Goal: Task Accomplishment & Management: Manage account settings

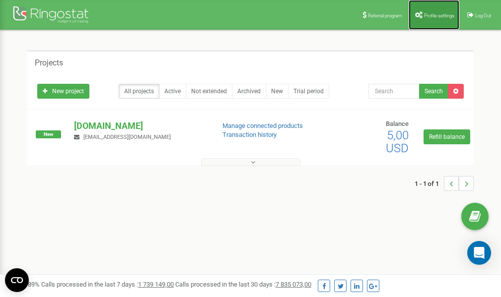
click at [434, 14] on span "Profile settings" at bounding box center [439, 15] width 30 height 5
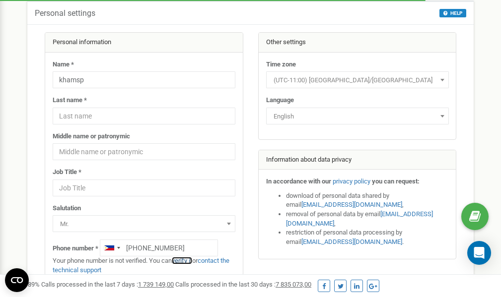
click at [184, 260] on link "verify it" at bounding box center [182, 260] width 20 height 7
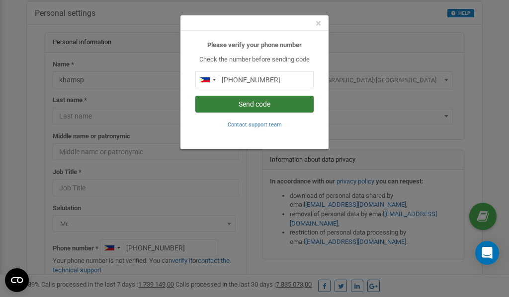
click at [251, 101] on button "Send code" at bounding box center [254, 104] width 118 height 17
